Goal: Navigation & Orientation: Find specific page/section

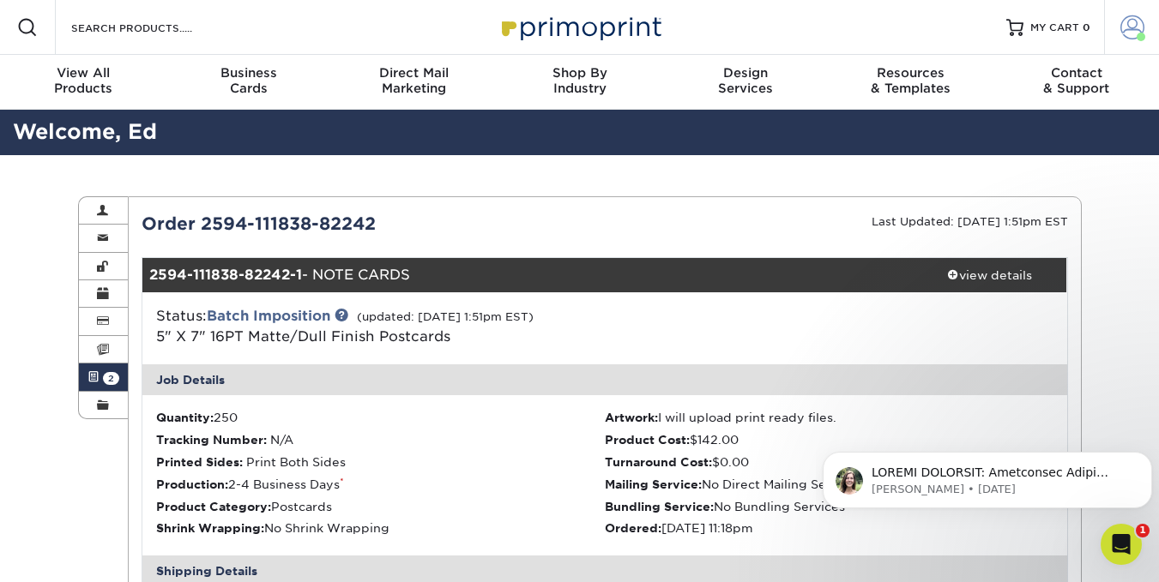
click at [1126, 40] on link "Account" at bounding box center [1131, 27] width 55 height 55
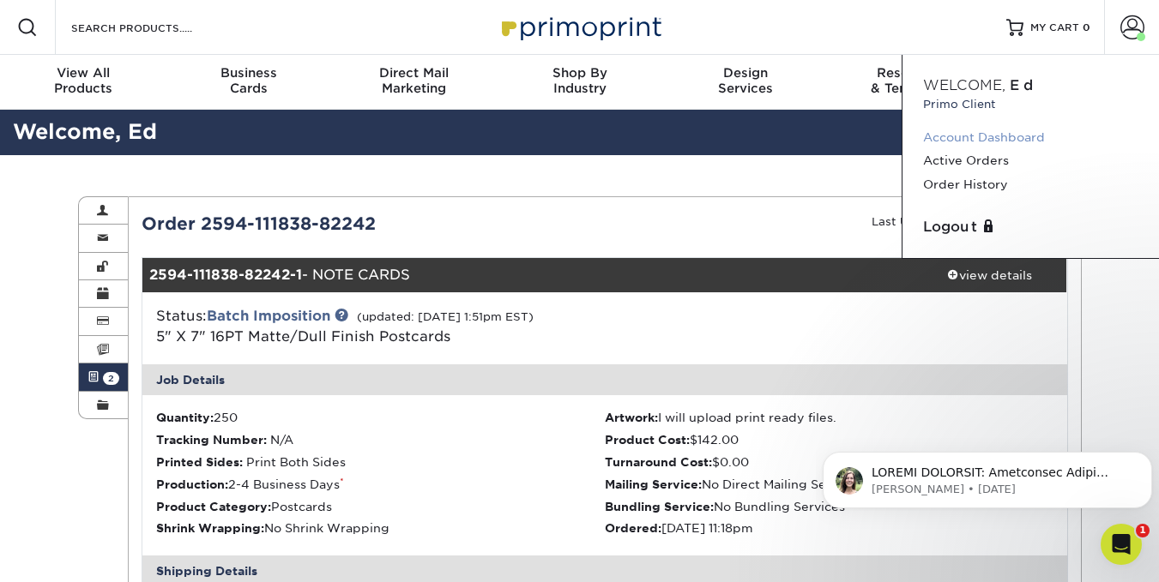
click at [1013, 144] on link "Account Dashboard" at bounding box center [1030, 137] width 215 height 23
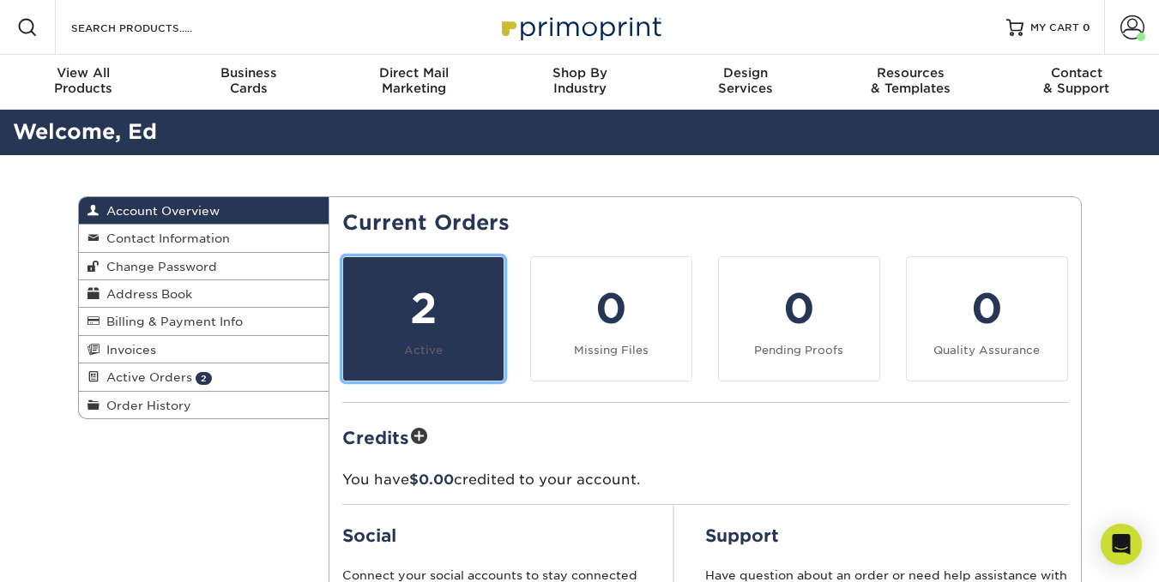
click at [443, 320] on div "2" at bounding box center [423, 309] width 140 height 62
